Goal: Information Seeking & Learning: Learn about a topic

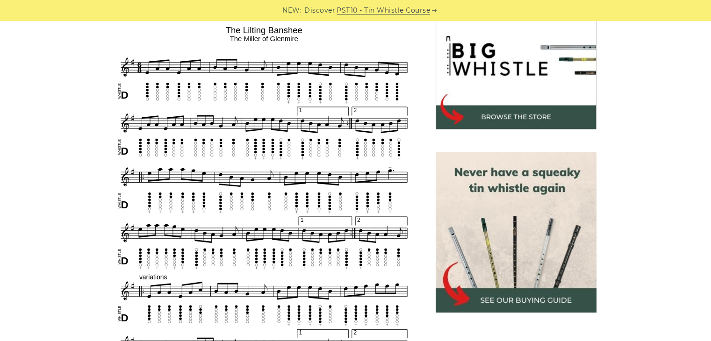
scroll to position [318, 0]
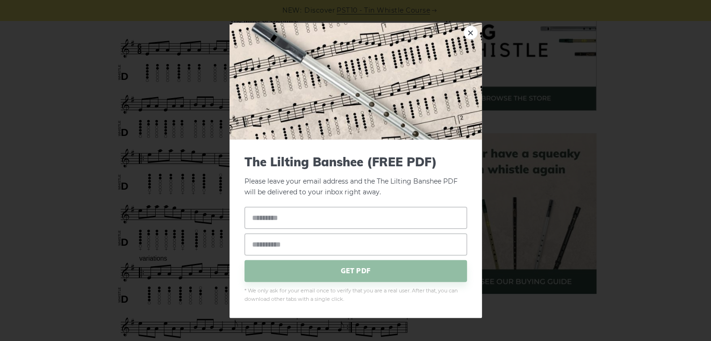
drag, startPoint x: 223, startPoint y: 168, endPoint x: 95, endPoint y: 160, distance: 127.9
click at [95, 160] on div "× The Lilting Banshee (FREE PDF) Please leave your email address and the The Li…" at bounding box center [355, 170] width 711 height 341
click at [122, 189] on div "× The Lilting Banshee (FREE PDF) Please leave your email address and the The Li…" at bounding box center [355, 170] width 711 height 341
click at [469, 34] on link "×" at bounding box center [471, 33] width 14 height 14
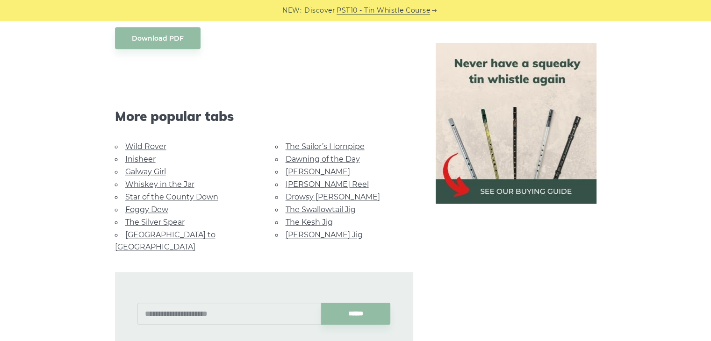
scroll to position [797, 0]
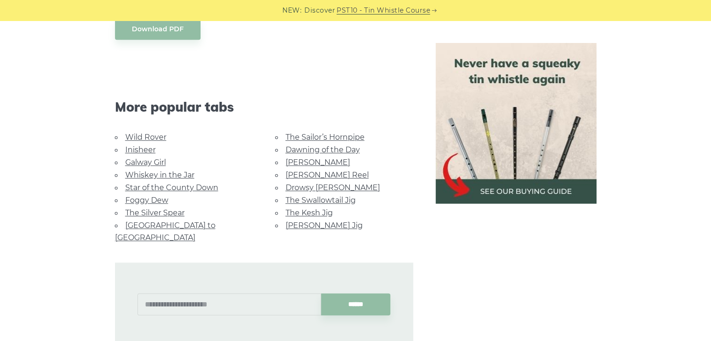
click at [175, 183] on link "Star of the County Down" at bounding box center [171, 187] width 93 height 9
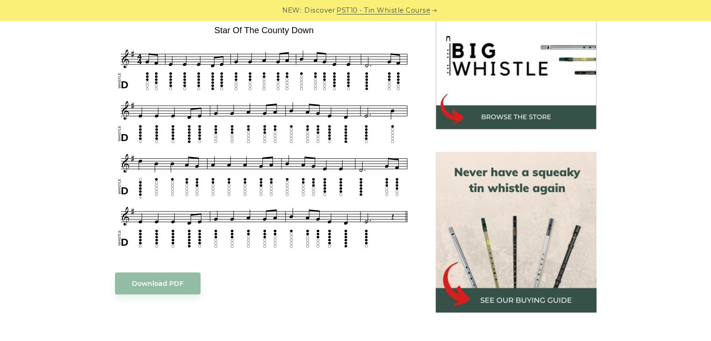
scroll to position [280, 0]
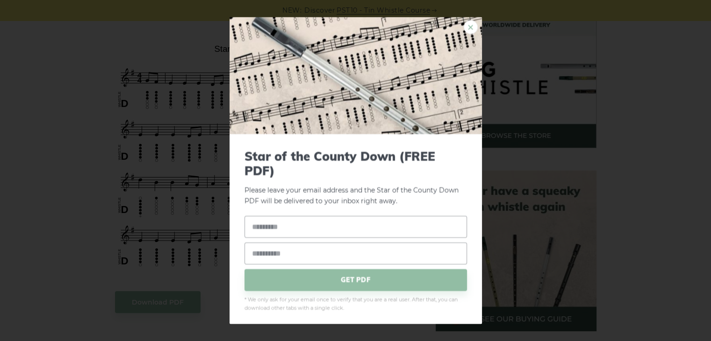
click at [464, 27] on link "×" at bounding box center [471, 27] width 14 height 14
drag, startPoint x: 279, startPoint y: 131, endPoint x: 459, endPoint y: 28, distance: 207.5
click at [464, 28] on link "×" at bounding box center [471, 27] width 14 height 14
drag, startPoint x: 180, startPoint y: 167, endPoint x: 157, endPoint y: 192, distance: 33.4
click at [157, 192] on div "× Star of the County Down (FREE PDF) Please leave your email address and the St…" at bounding box center [355, 170] width 711 height 341
